Goal: Navigation & Orientation: Find specific page/section

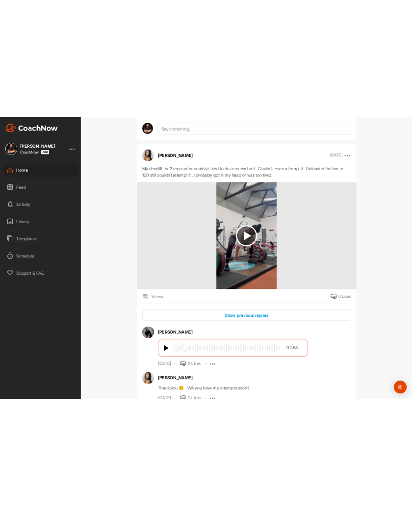
scroll to position [6052, 0]
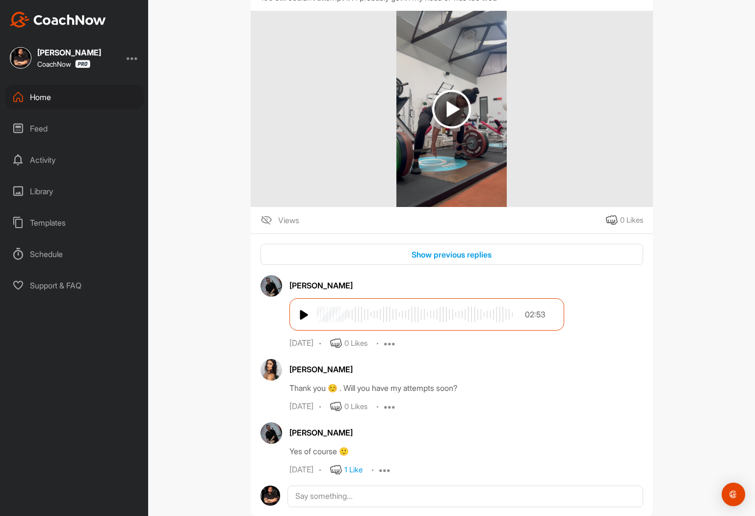
click at [643, 226] on div "Views 0 Likes" at bounding box center [452, 220] width 402 height 12
click at [642, 226] on div "0 Likes" at bounding box center [631, 220] width 23 height 11
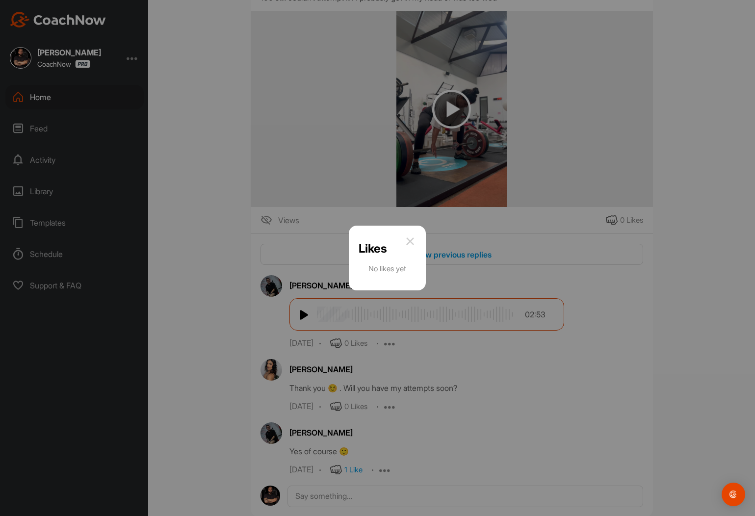
click at [221, 174] on div at bounding box center [377, 258] width 755 height 516
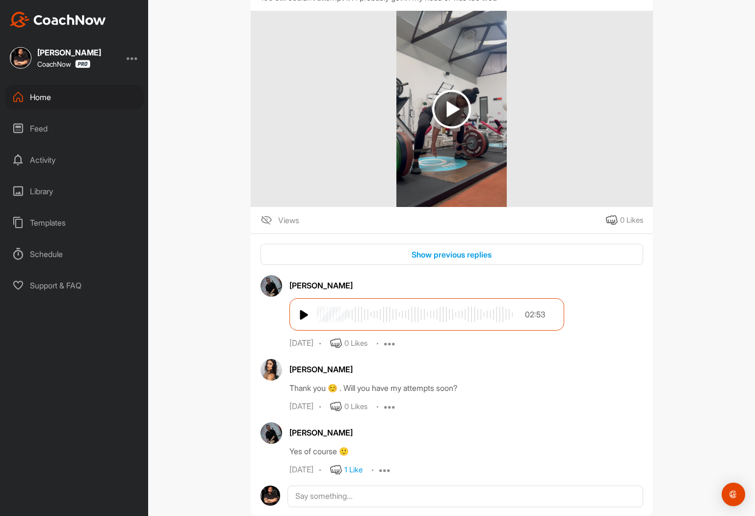
click at [294, 226] on span "Views" at bounding box center [288, 220] width 21 height 12
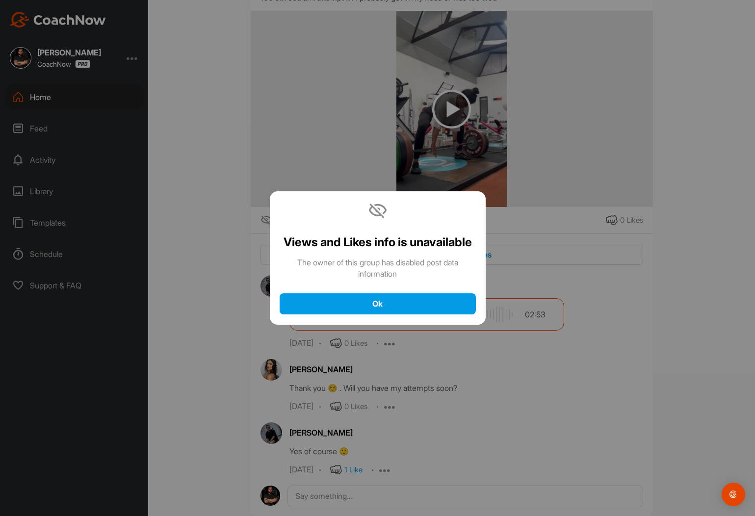
click at [226, 276] on div at bounding box center [377, 258] width 755 height 516
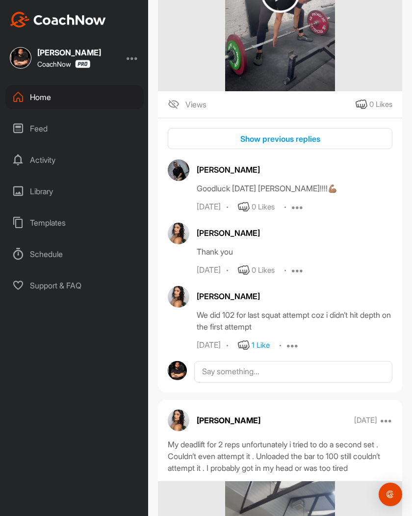
scroll to position [6487, 0]
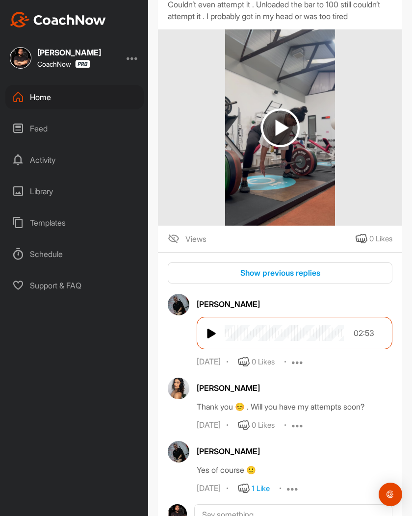
scroll to position [6511, 0]
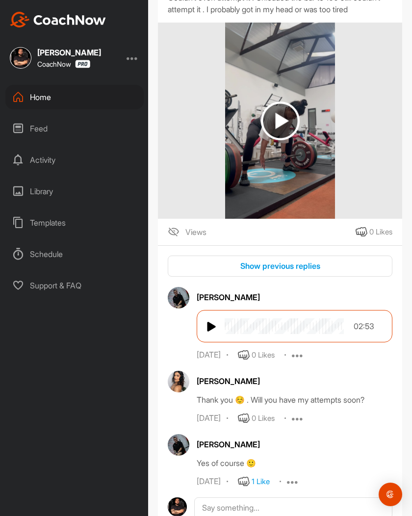
click at [73, 364] on div "[PERSON_NAME] CoachNow Home Feed Activity Library Templates Schedule Support & …" at bounding box center [74, 258] width 148 height 516
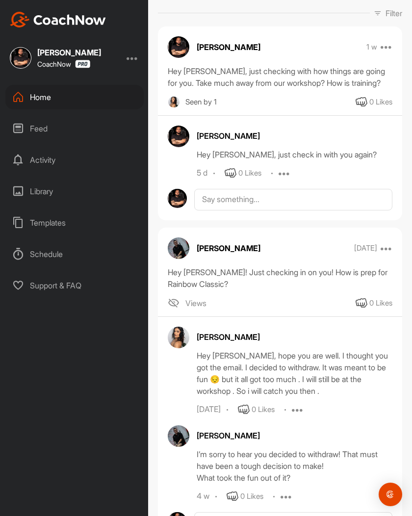
scroll to position [135, 0]
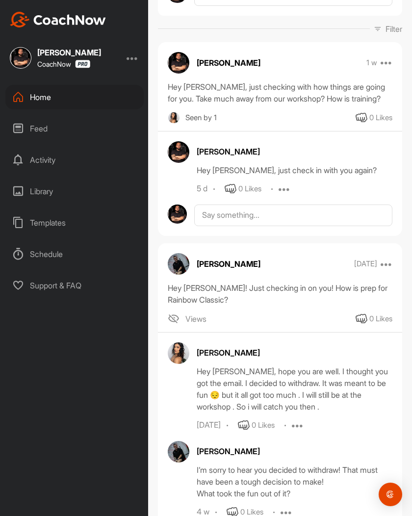
click at [160, 161] on div "[PERSON_NAME] Hey [PERSON_NAME], just check in with you again? 5 d 0 Likes Edit…" at bounding box center [280, 167] width 244 height 53
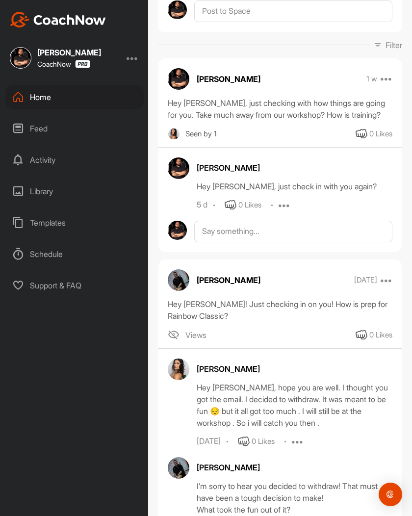
scroll to position [0, 0]
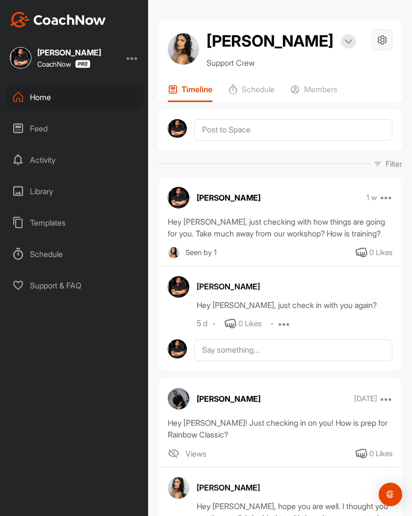
click at [388, 40] on div at bounding box center [382, 39] width 21 height 21
click at [377, 60] on li "Space Settings" at bounding box center [353, 67] width 80 height 31
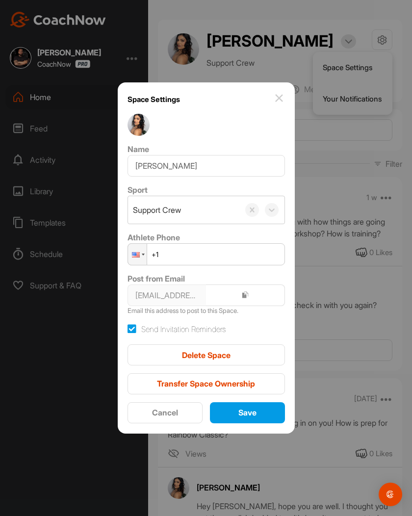
click at [355, 63] on div at bounding box center [206, 258] width 412 height 516
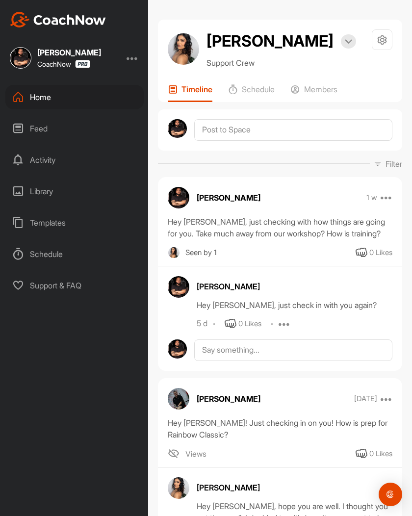
click at [361, 56] on div "[PERSON_NAME] Bookings Support Crew Space Settings Your Notifications" at bounding box center [280, 48] width 225 height 39
click at [344, 44] on div at bounding box center [348, 41] width 15 height 14
click at [361, 38] on div "Deeana Appadu Bookings Support Crew Space Settings Your Notifications" at bounding box center [280, 48] width 225 height 39
